Goal: Task Accomplishment & Management: Use online tool/utility

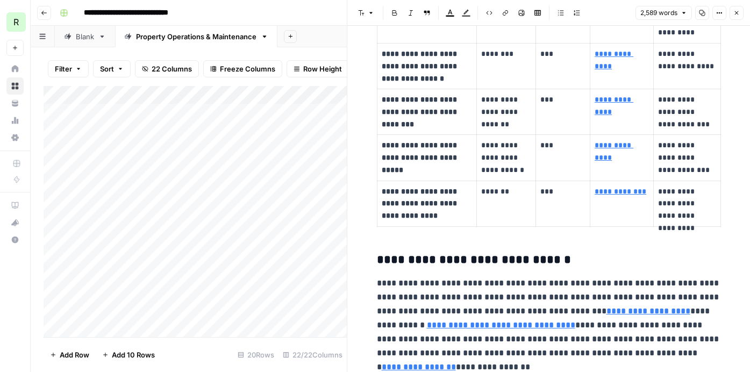
scroll to position [1736, 0]
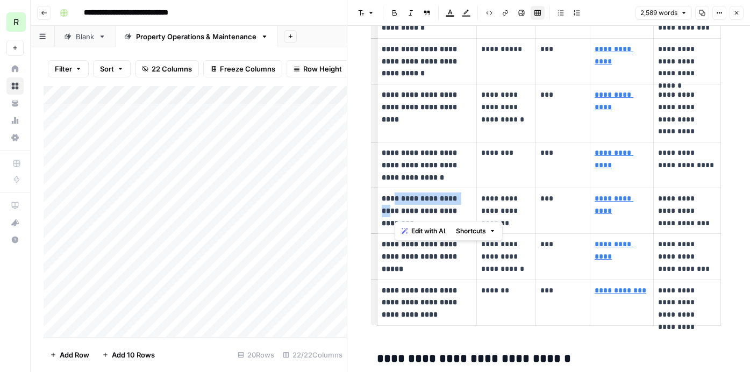
drag, startPoint x: 434, startPoint y: 330, endPoint x: 395, endPoint y: 195, distance: 141.4
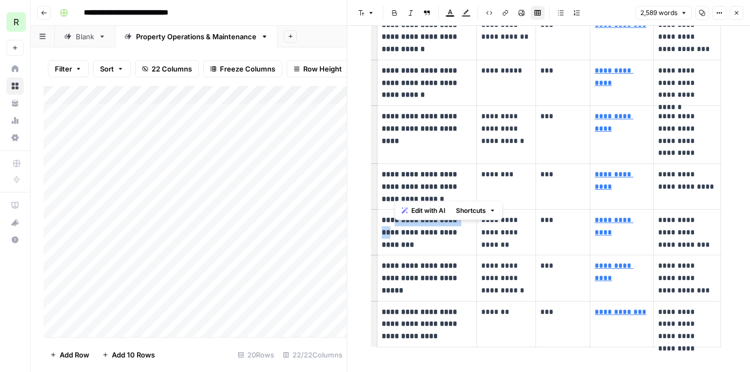
scroll to position [1799, 0]
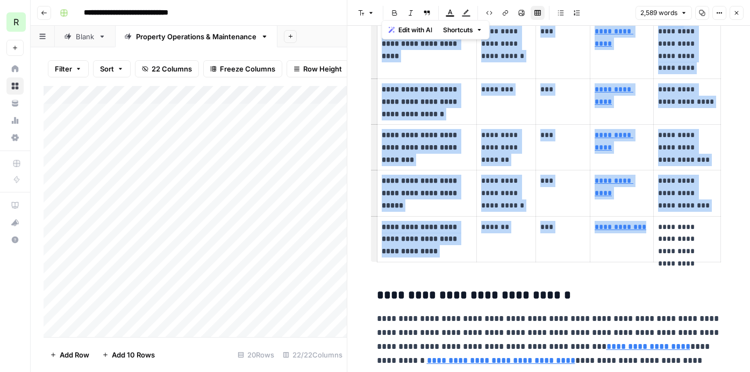
drag, startPoint x: 721, startPoint y: 269, endPoint x: 593, endPoint y: 245, distance: 130.3
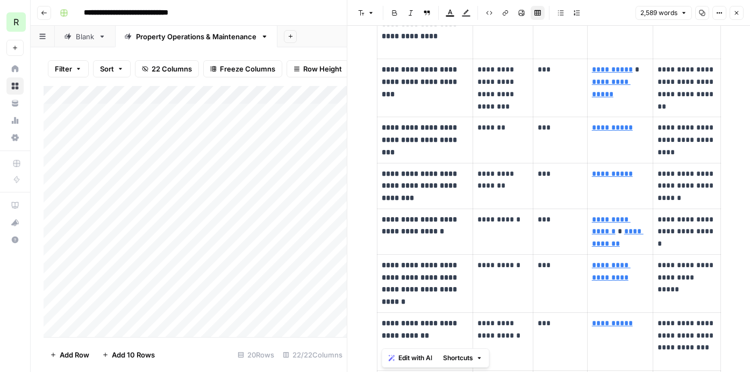
type input "https://www.leecompany.com/resources/hvac-maintenance-for-commercial-buildings/"
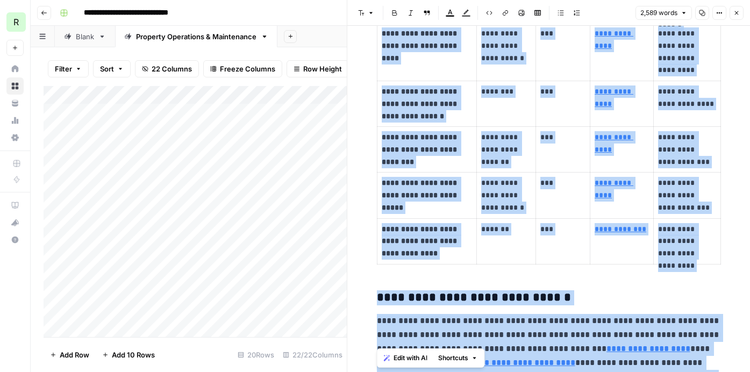
scroll to position [1799, 0]
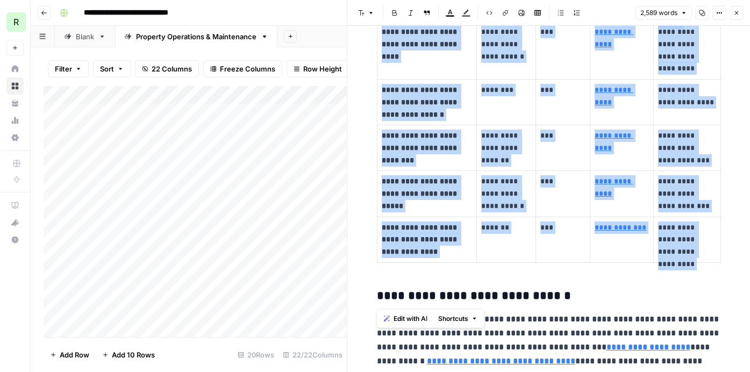
drag, startPoint x: 376, startPoint y: 113, endPoint x: 589, endPoint y: 270, distance: 264.8
copy div "**********"
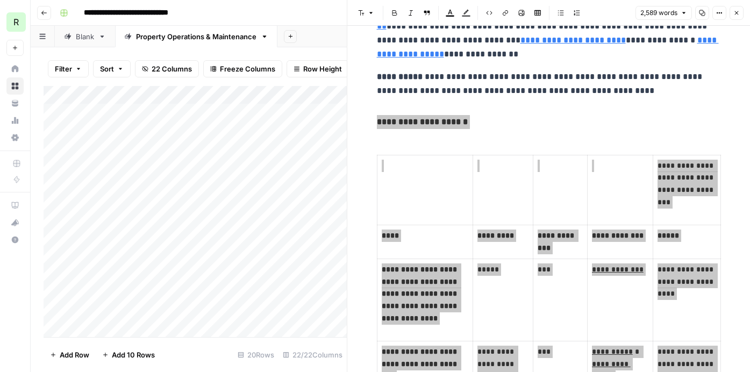
scroll to position [604, 0]
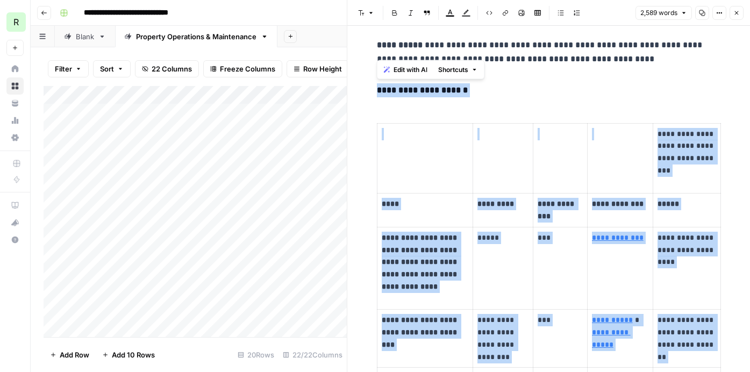
copy div "**********"
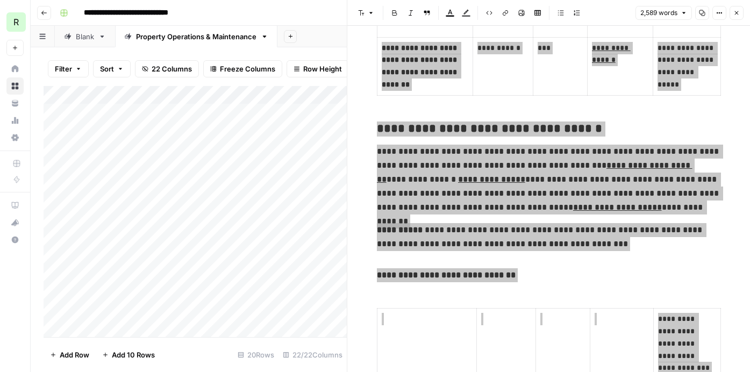
scroll to position [1376, 0]
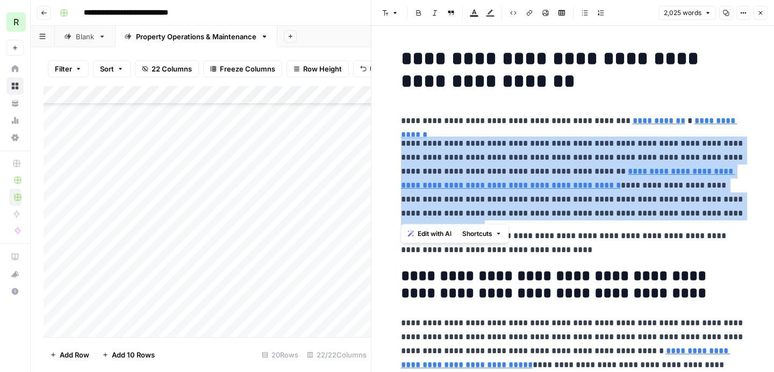
scroll to position [141, 1266]
type input "/editorial-policy"
click at [761, 13] on icon "button" at bounding box center [760, 13] width 6 height 6
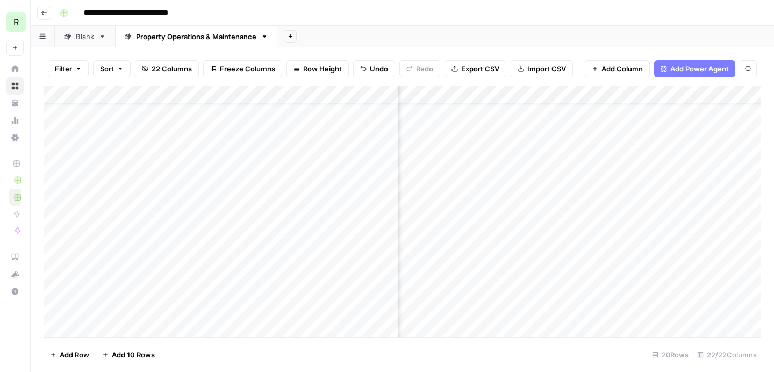
scroll to position [20, 296]
click at [609, 254] on div "Add Column" at bounding box center [402, 211] width 717 height 251
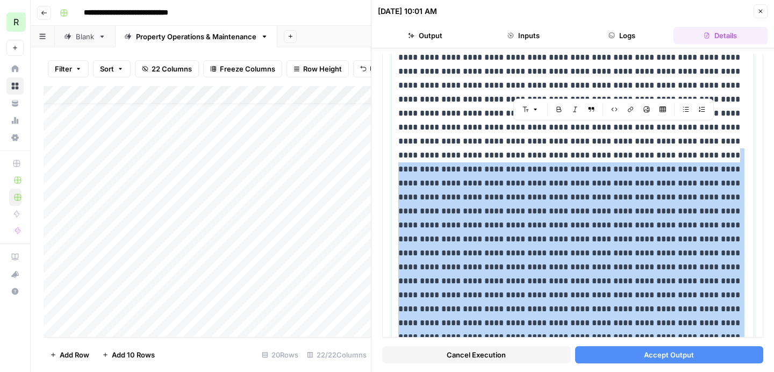
scroll to position [321, 0]
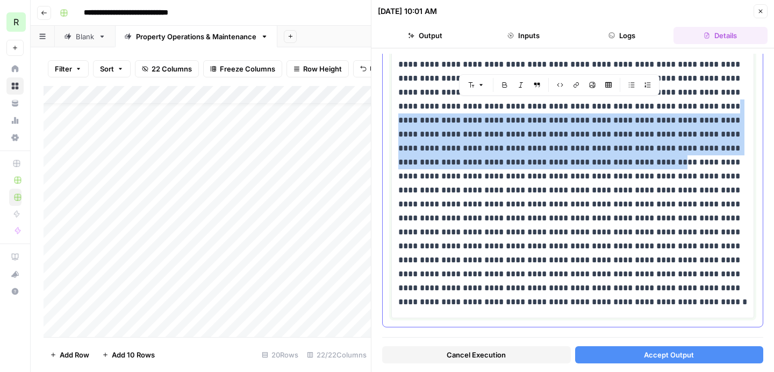
drag, startPoint x: 550, startPoint y: 270, endPoint x: 569, endPoint y: 162, distance: 110.2
click at [569, 162] on p at bounding box center [572, 141] width 349 height 335
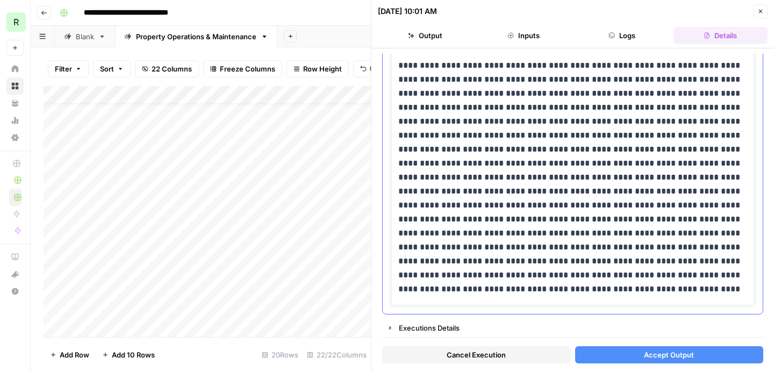
scroll to position [278, 0]
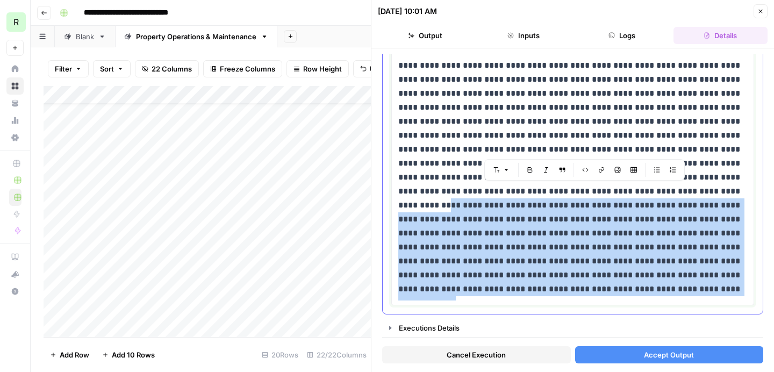
drag, startPoint x: 602, startPoint y: 190, endPoint x: 567, endPoint y: 285, distance: 101.1
click at [567, 285] on p at bounding box center [572, 156] width 349 height 279
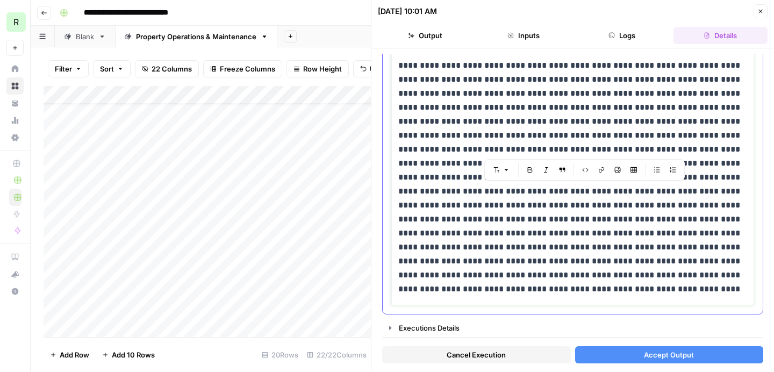
scroll to position [181, 0]
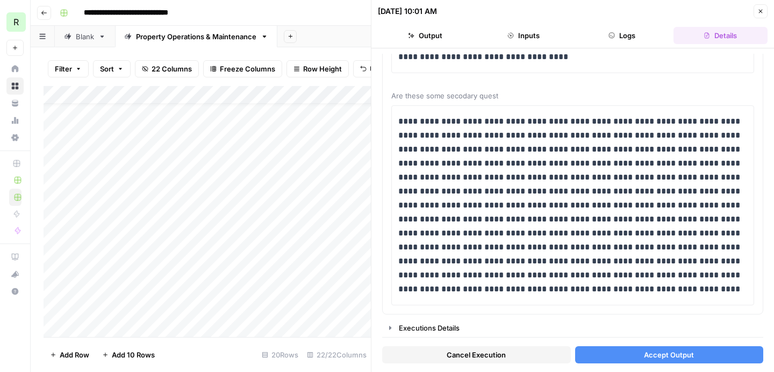
click at [645, 357] on span "Accept Output" at bounding box center [669, 354] width 50 height 11
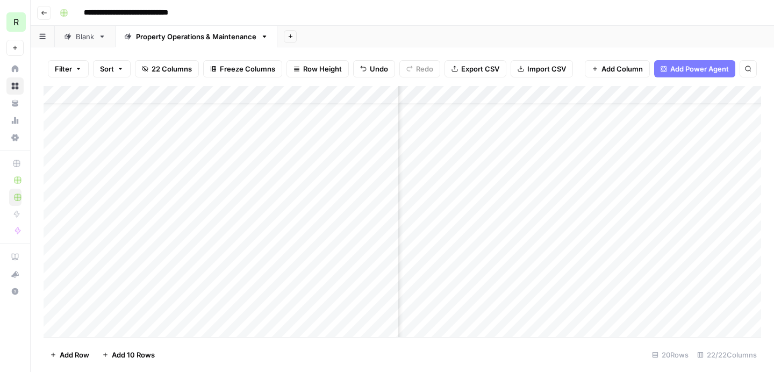
scroll to position [20, 1284]
click at [554, 202] on div "Add Column" at bounding box center [402, 211] width 717 height 251
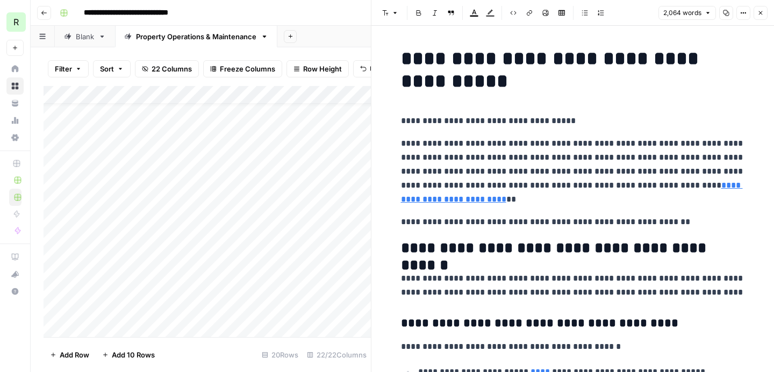
click at [420, 145] on p "**********" at bounding box center [573, 171] width 344 height 70
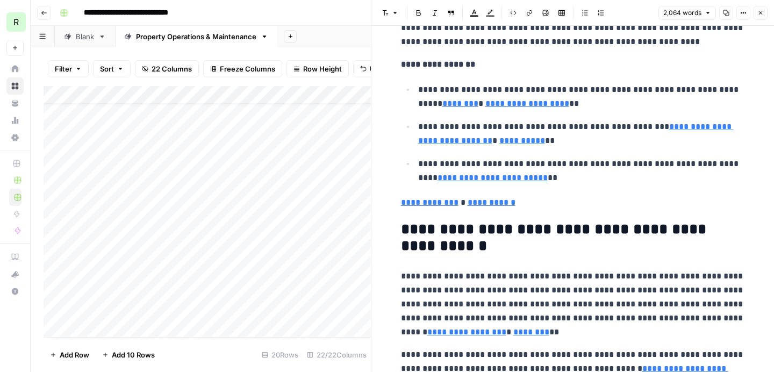
scroll to position [649, 0]
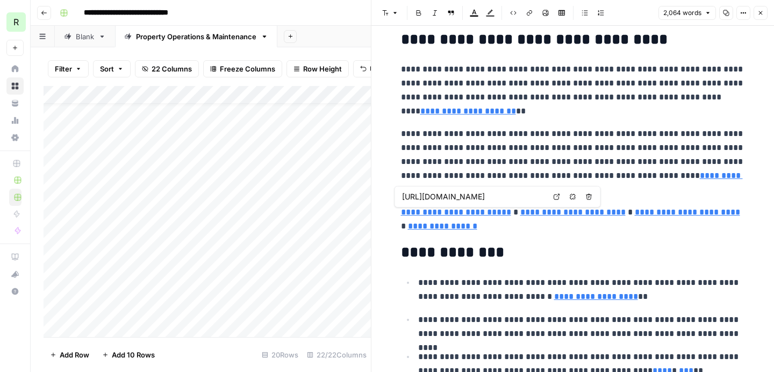
type input "[URL][DOMAIN_NAME]"
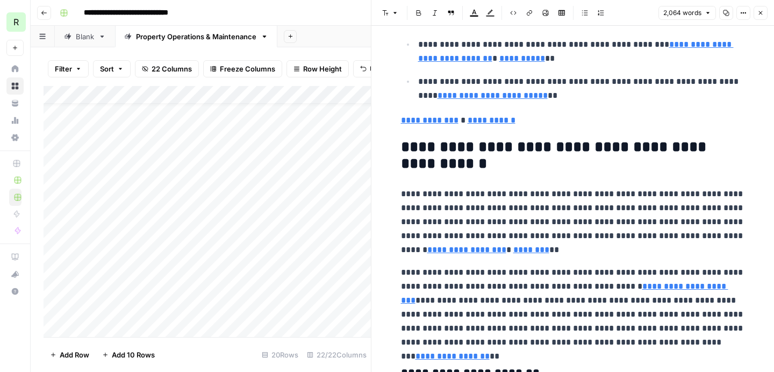
scroll to position [638, 0]
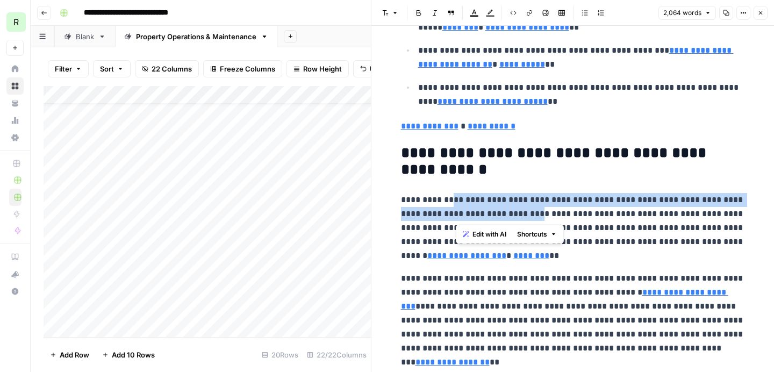
drag, startPoint x: 455, startPoint y: 200, endPoint x: 545, endPoint y: 214, distance: 91.4
click at [545, 214] on p "**********" at bounding box center [573, 228] width 344 height 70
copy p "**********"
click at [761, 13] on icon "button" at bounding box center [761, 13] width 4 height 4
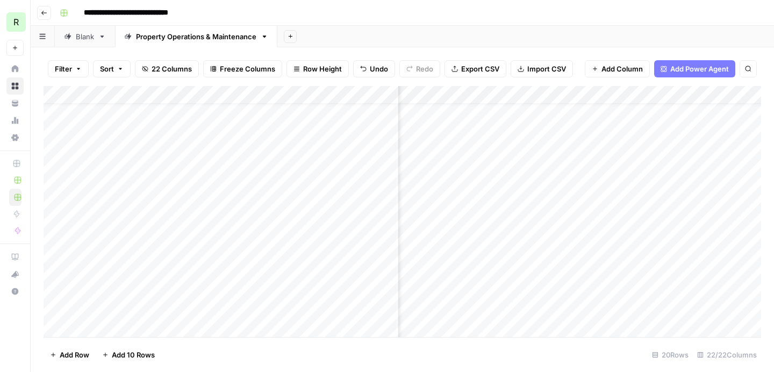
scroll to position [20, 1317]
click at [580, 199] on div "Add Column" at bounding box center [402, 211] width 717 height 251
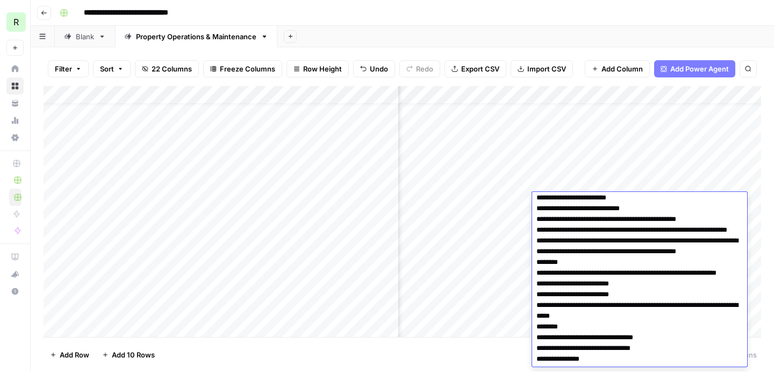
scroll to position [540, 0]
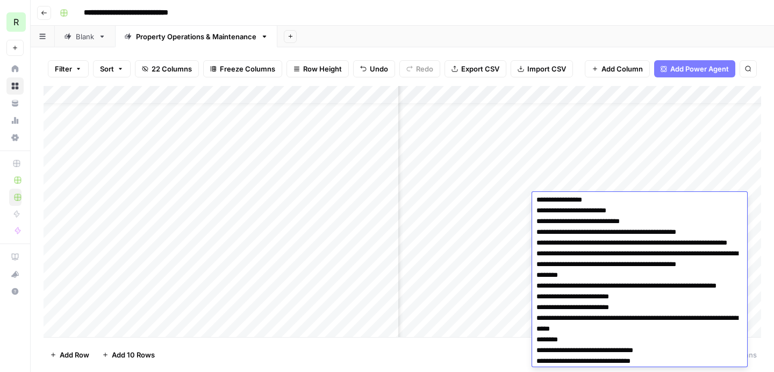
drag, startPoint x: 579, startPoint y: 360, endPoint x: 532, endPoint y: 197, distance: 169.6
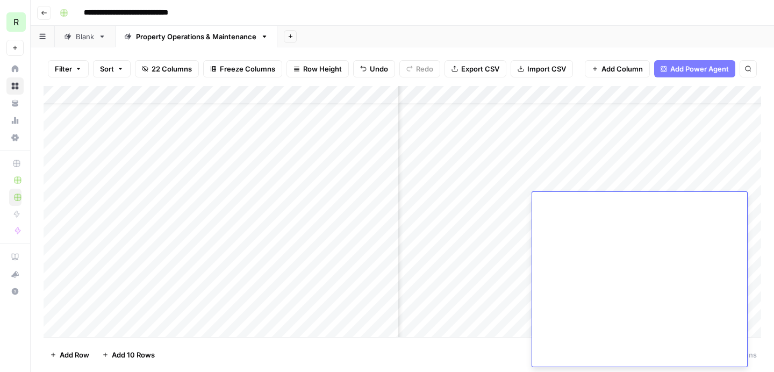
scroll to position [2348, 0]
drag, startPoint x: 538, startPoint y: 203, endPoint x: 602, endPoint y: 386, distance: 194.6
click at [602, 371] on html "**********" at bounding box center [387, 186] width 774 height 372
